Goal: Task Accomplishment & Management: Manage account settings

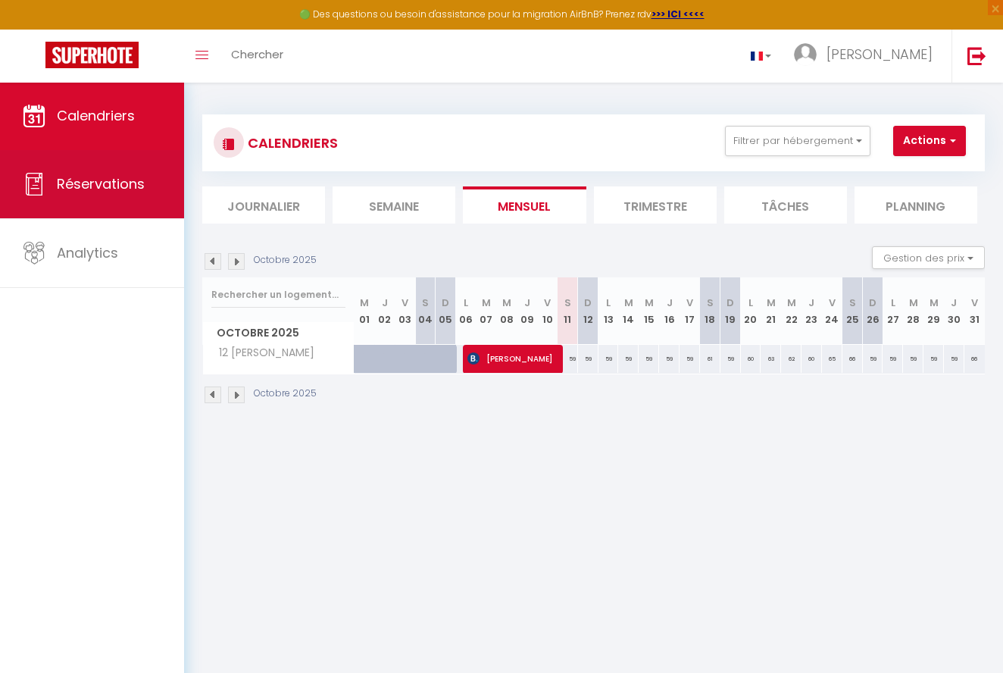
click at [151, 204] on link "Réservations" at bounding box center [92, 184] width 184 height 68
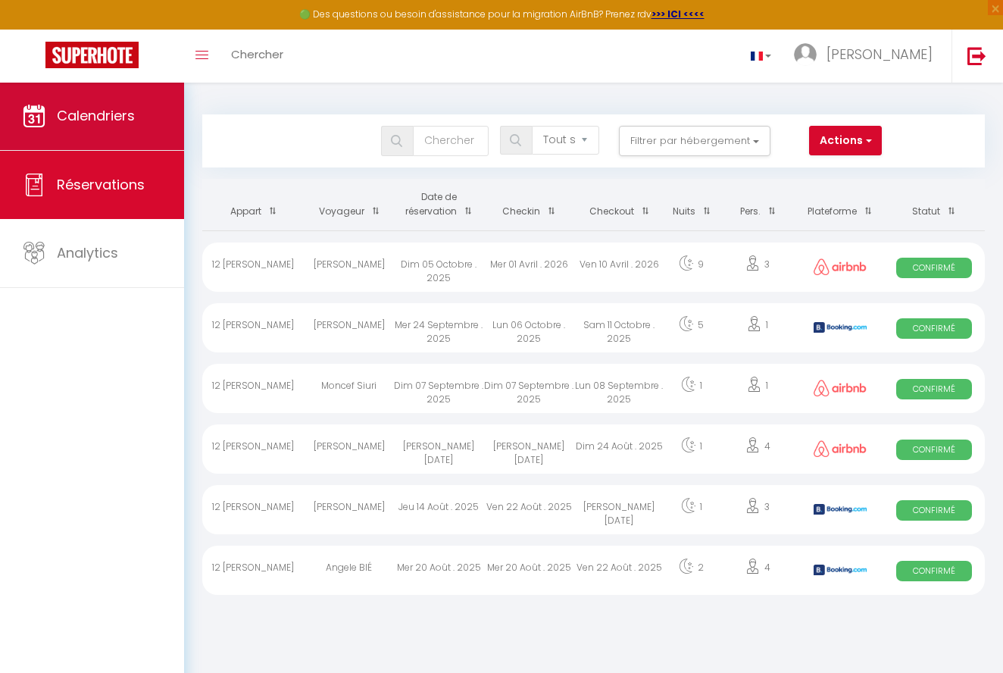
click at [144, 126] on link "Calendriers" at bounding box center [92, 116] width 184 height 68
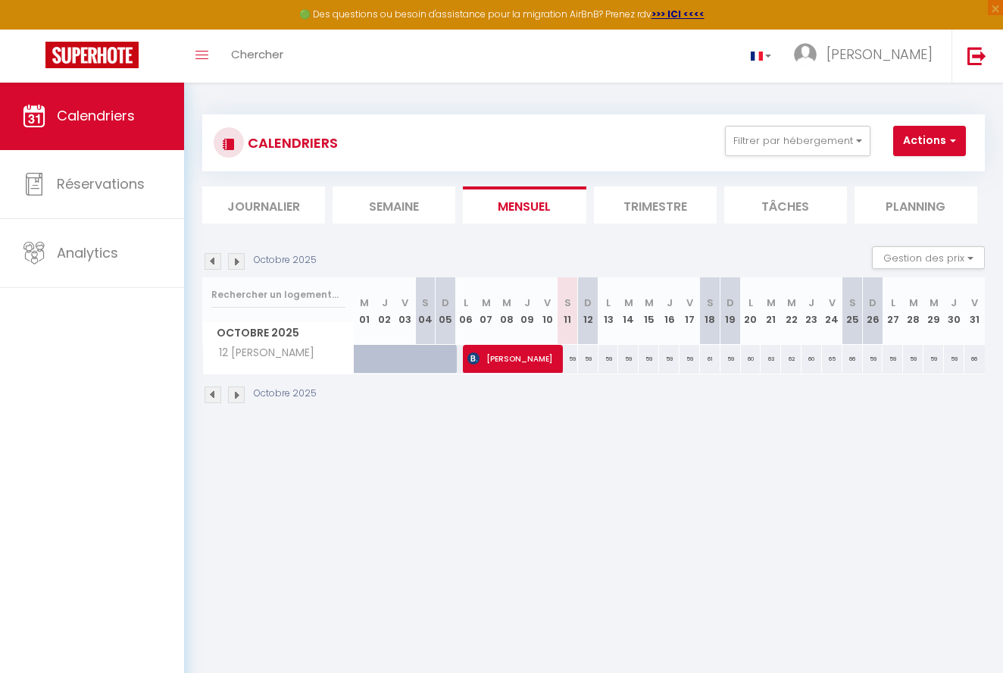
click at [240, 395] on img at bounding box center [236, 394] width 17 height 17
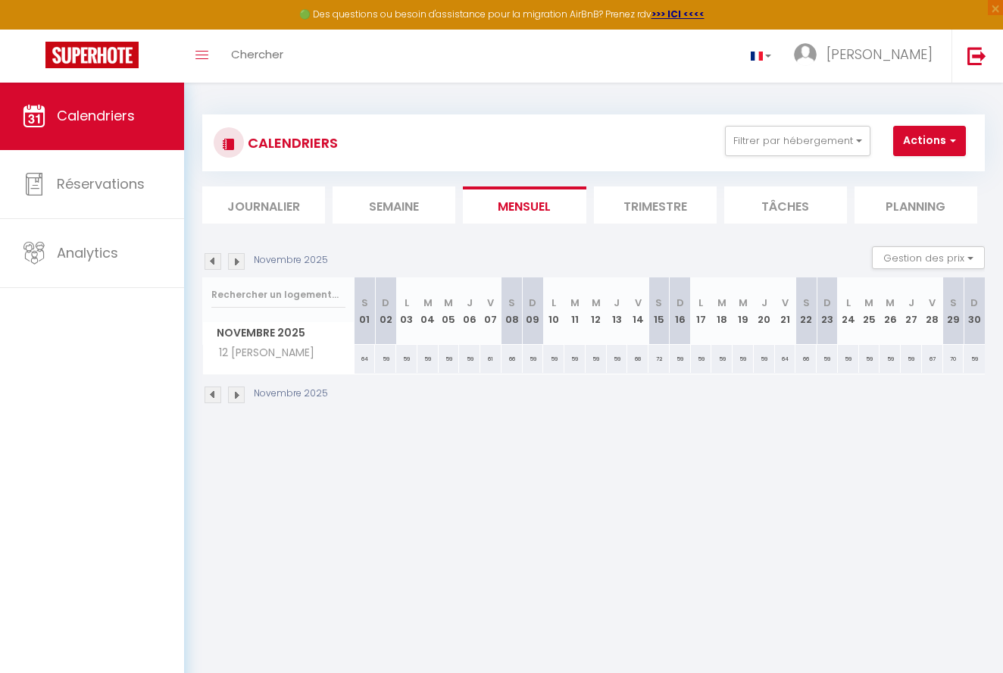
click at [240, 395] on img at bounding box center [236, 394] width 17 height 17
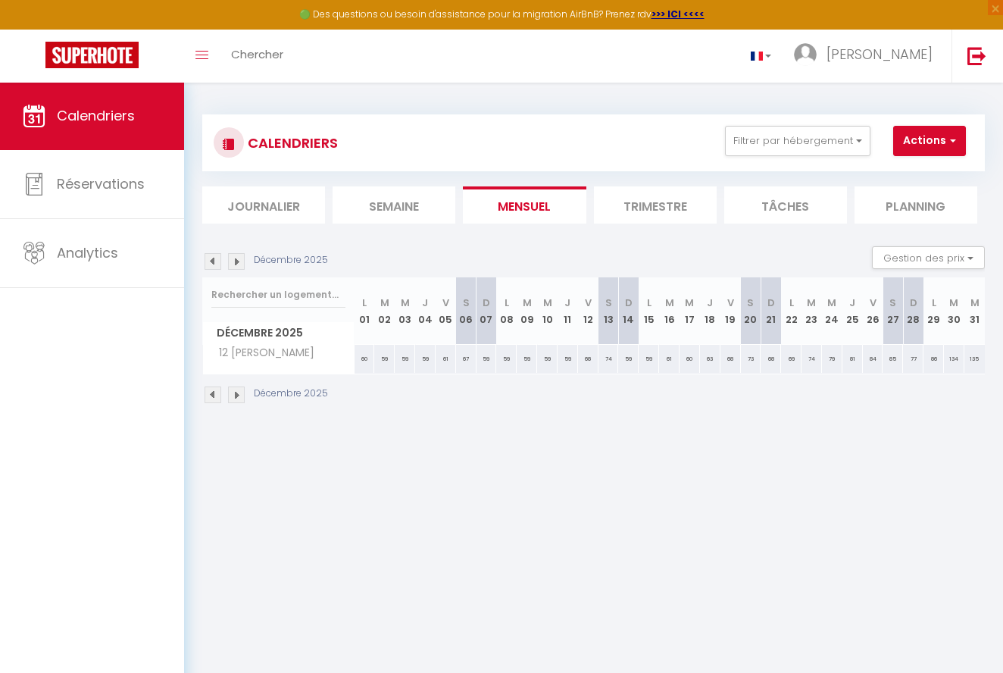
click at [240, 395] on img at bounding box center [236, 394] width 17 height 17
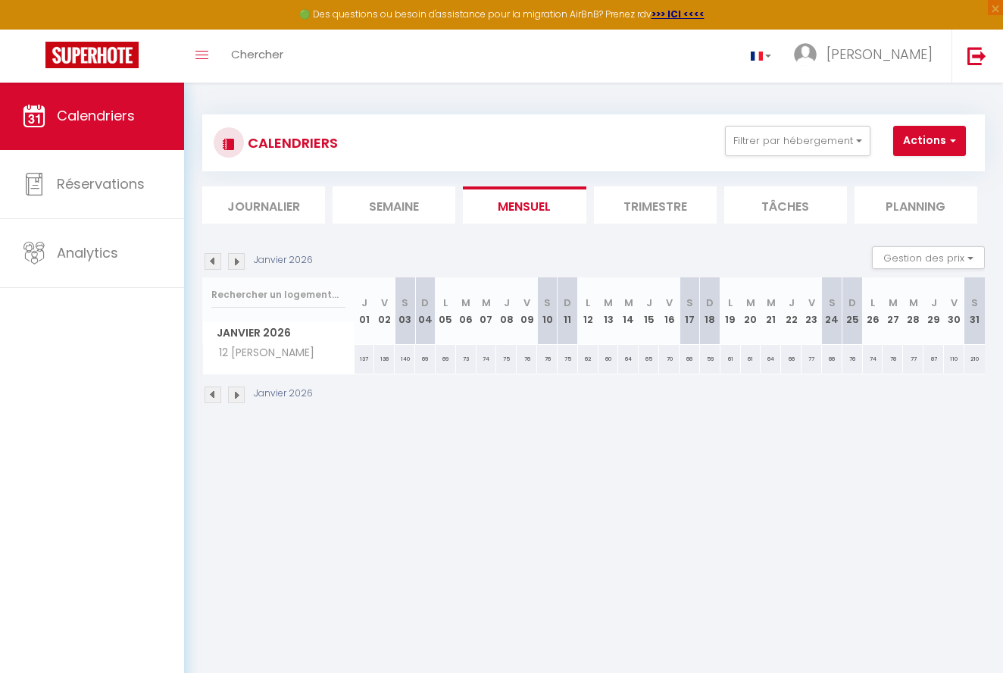
click at [240, 395] on img at bounding box center [236, 394] width 17 height 17
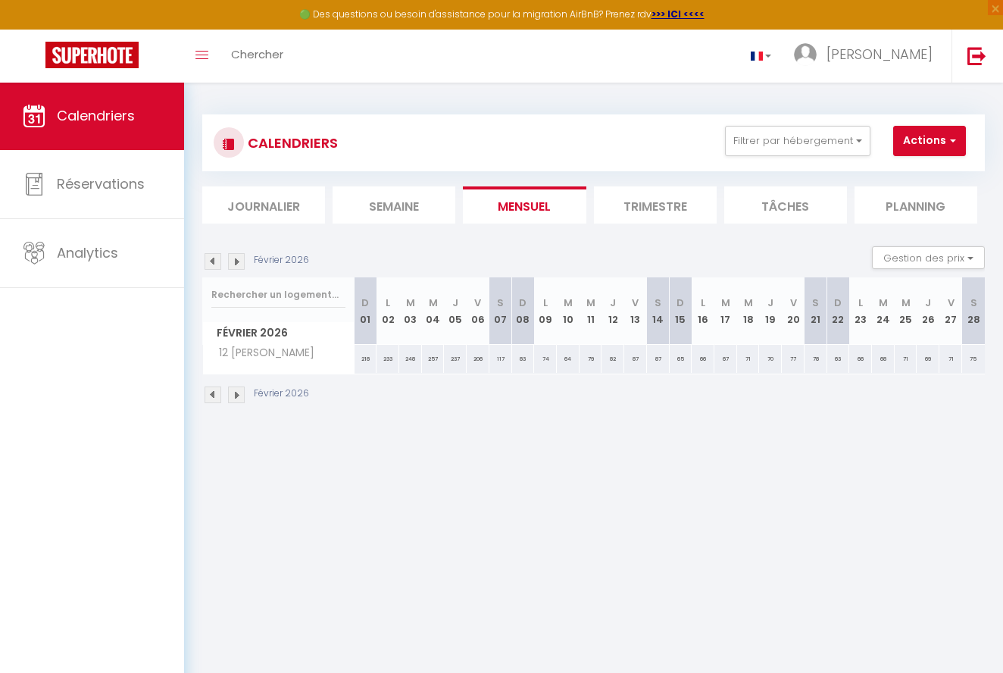
click at [240, 395] on img at bounding box center [236, 394] width 17 height 17
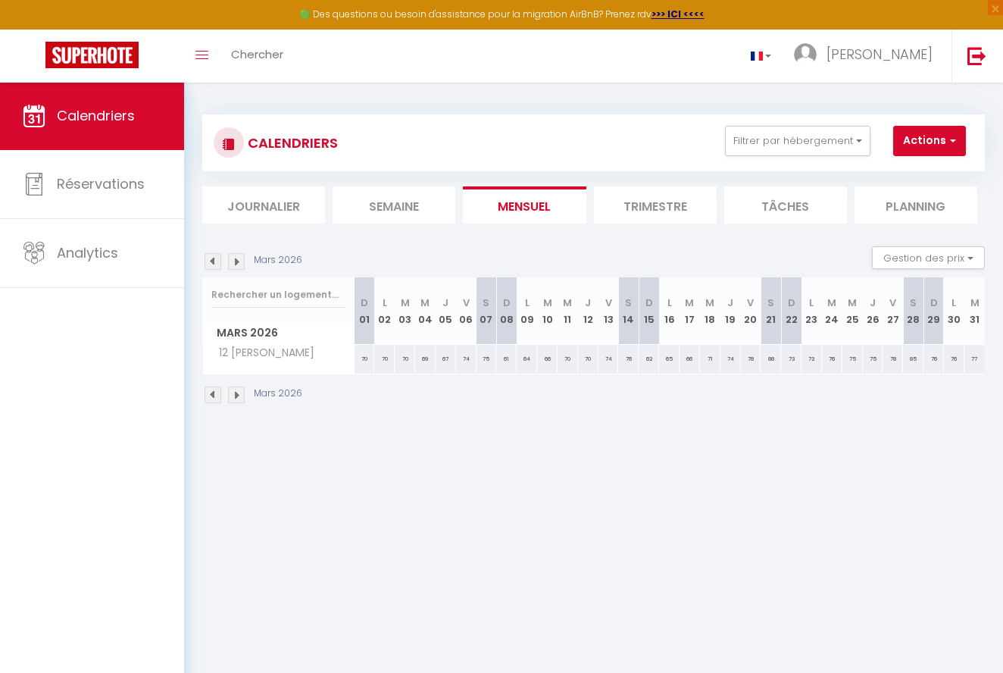
click at [240, 395] on img at bounding box center [236, 394] width 17 height 17
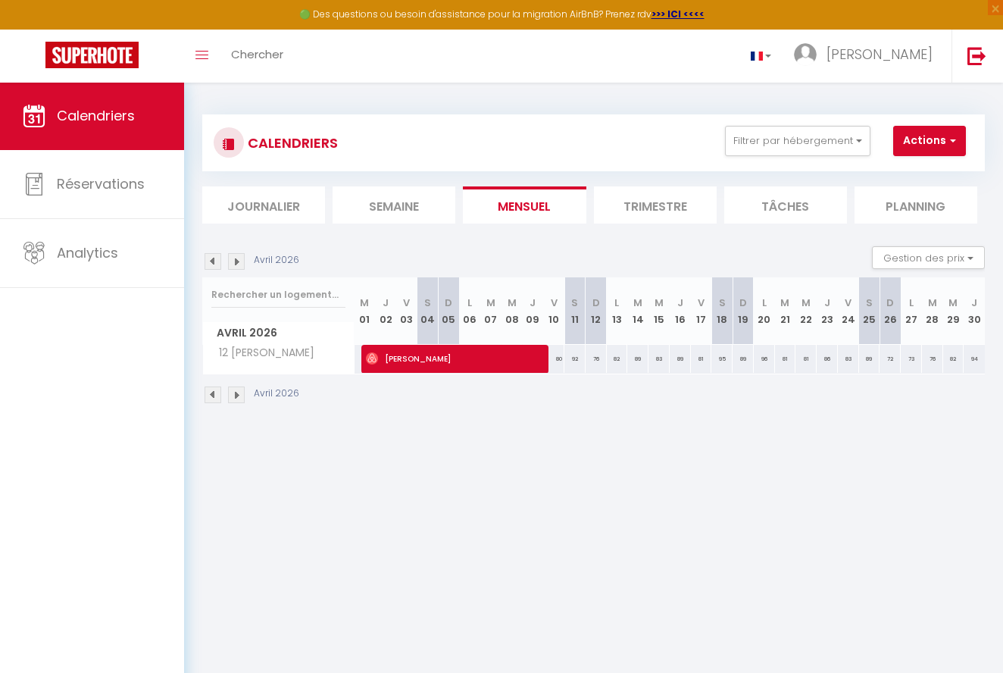
click at [443, 363] on span "[PERSON_NAME]" at bounding box center [454, 358] width 176 height 29
select select "OK"
select select "0"
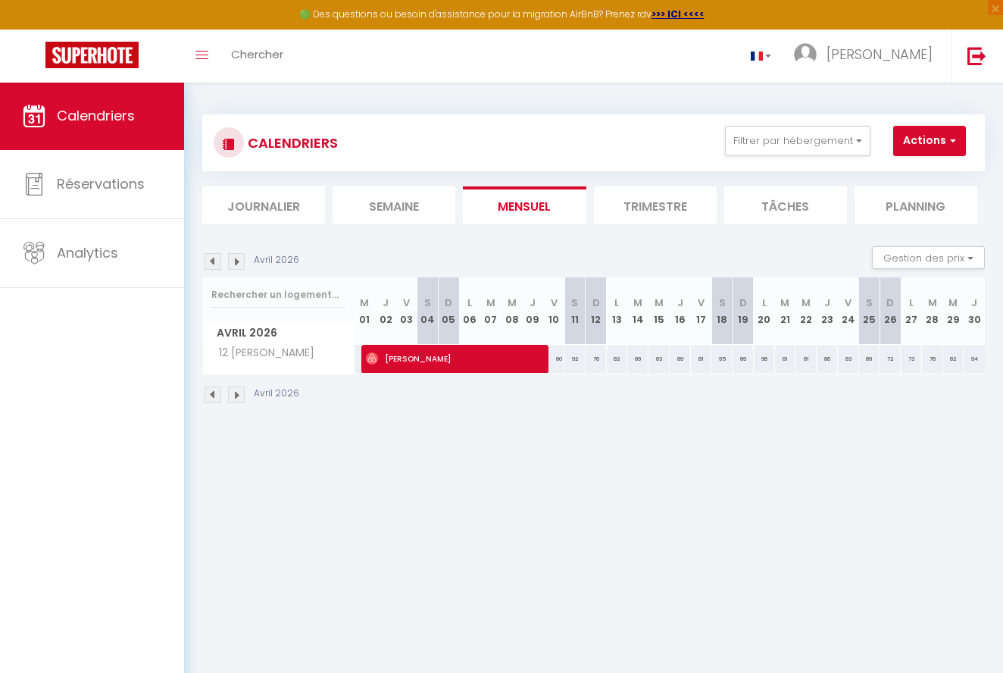
select select "1"
select select
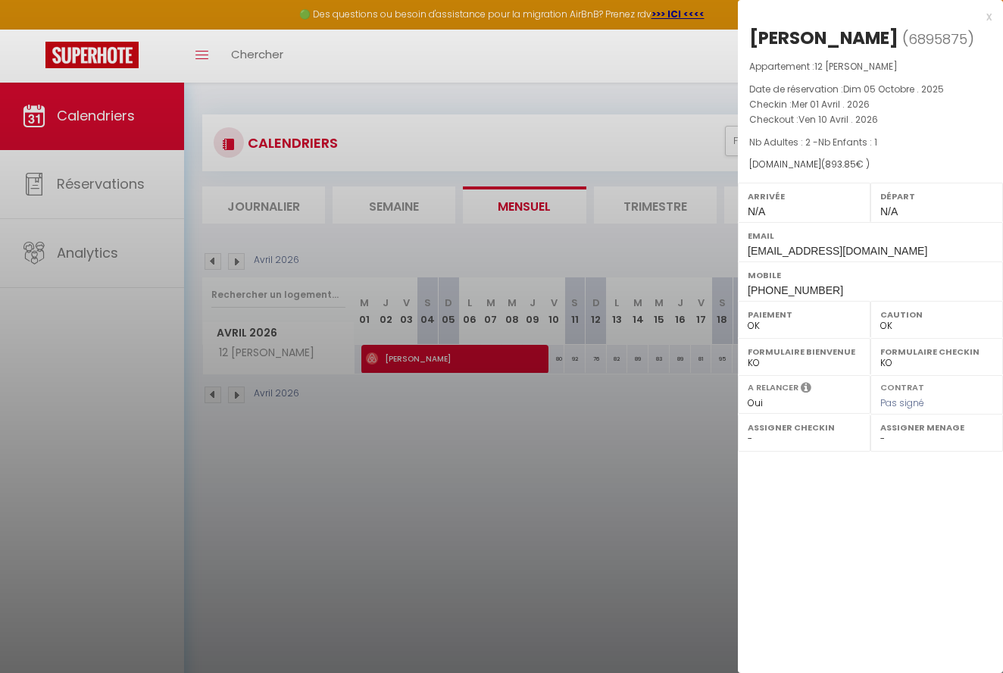
click at [442, 75] on div at bounding box center [501, 336] width 1003 height 673
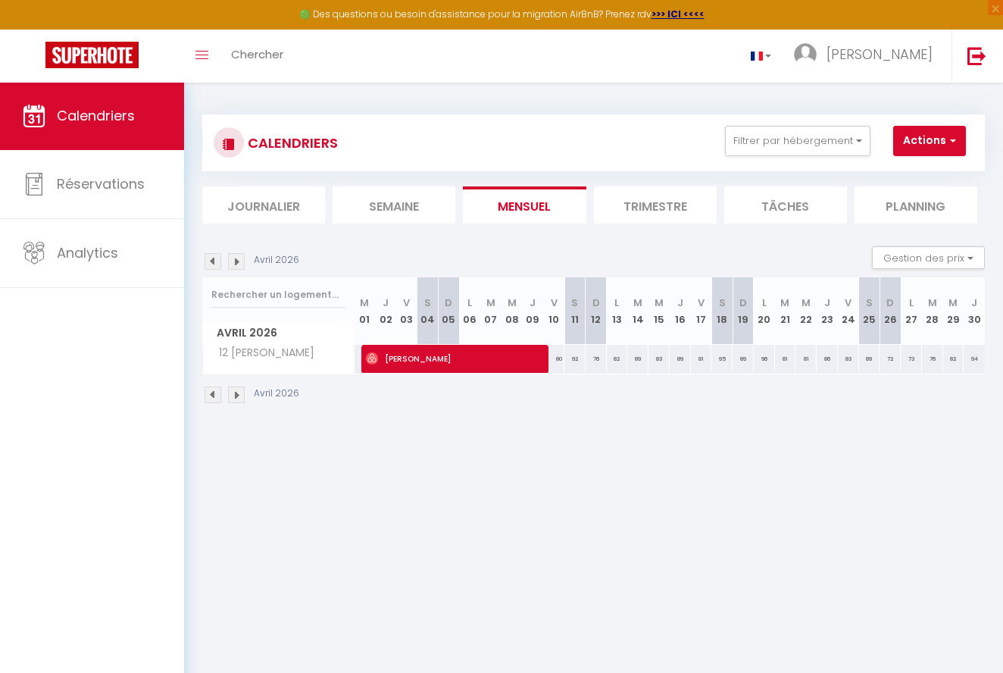
click at [98, 116] on span "Calendriers" at bounding box center [96, 115] width 78 height 19
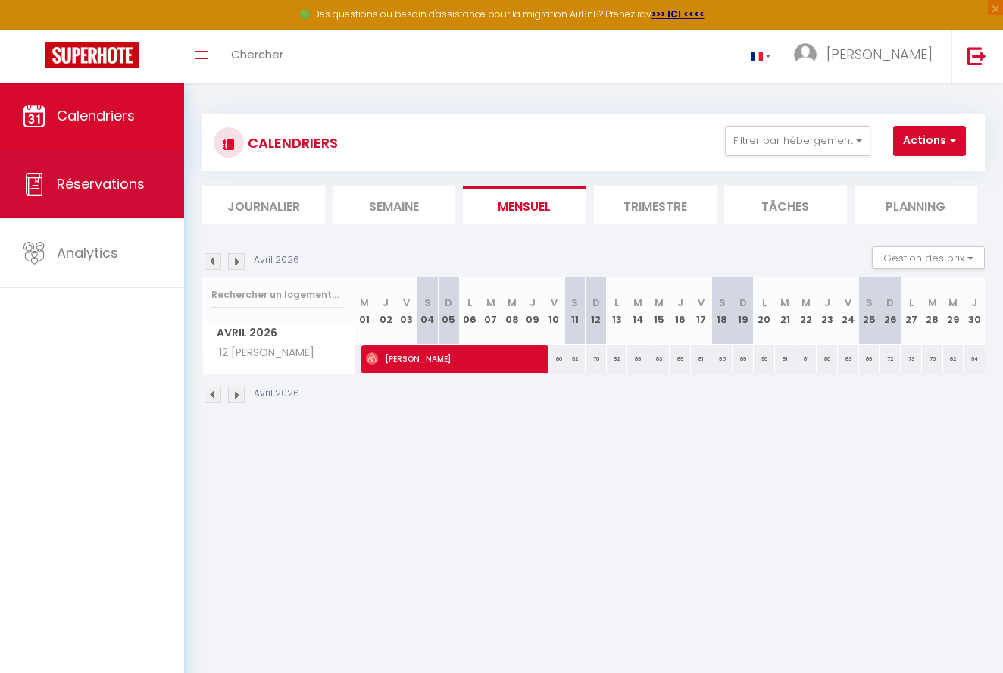
click at [94, 159] on link "Réservations" at bounding box center [92, 184] width 184 height 68
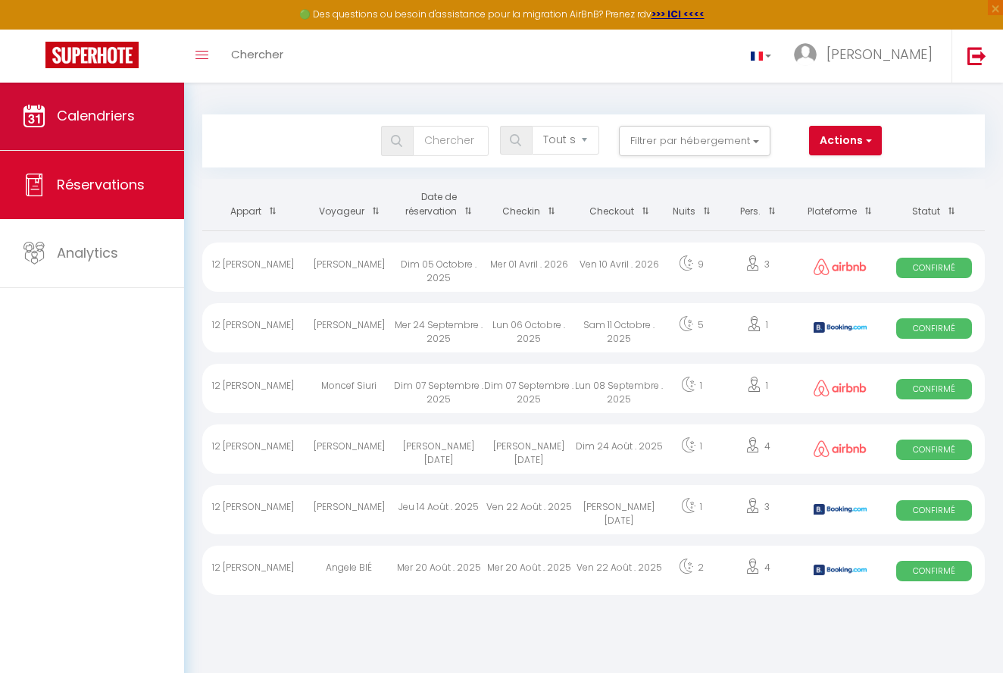
click at [92, 123] on span "Calendriers" at bounding box center [96, 115] width 78 height 19
